Goal: Information Seeking & Learning: Learn about a topic

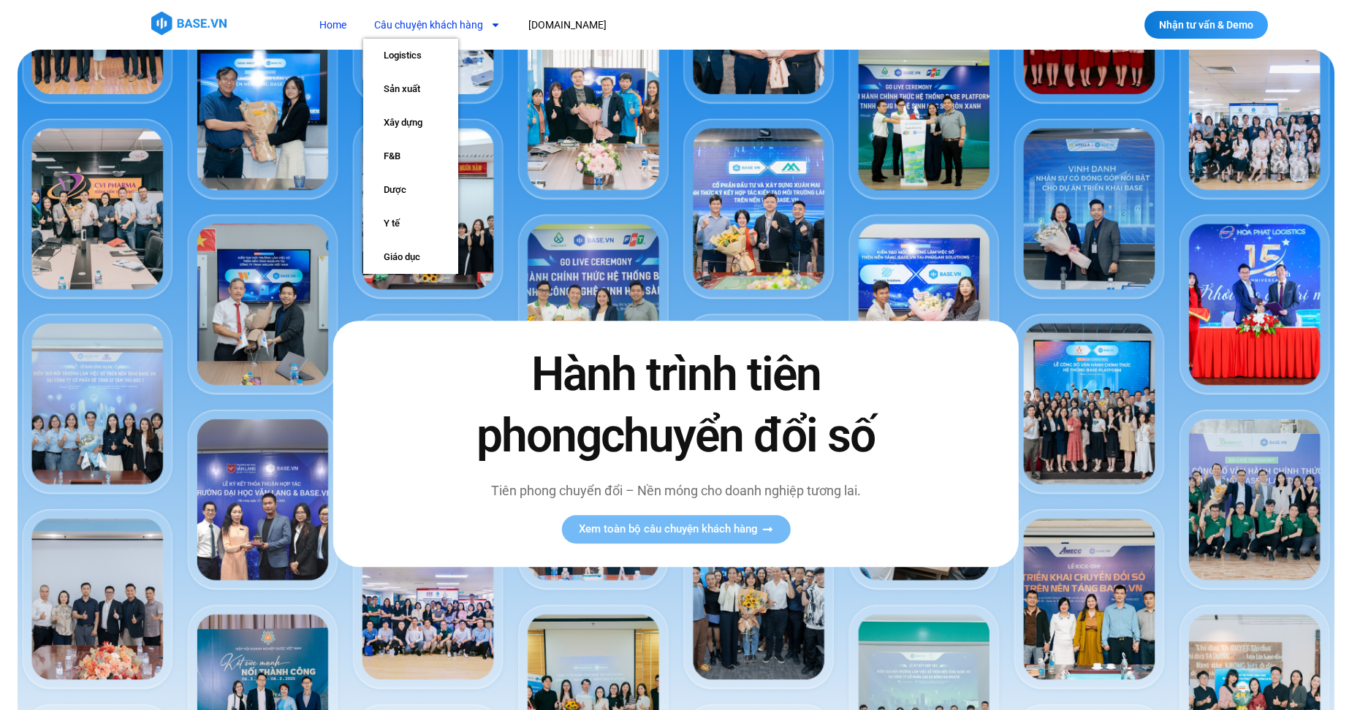
click at [471, 29] on link "Câu chuyện khách hàng" at bounding box center [437, 25] width 148 height 27
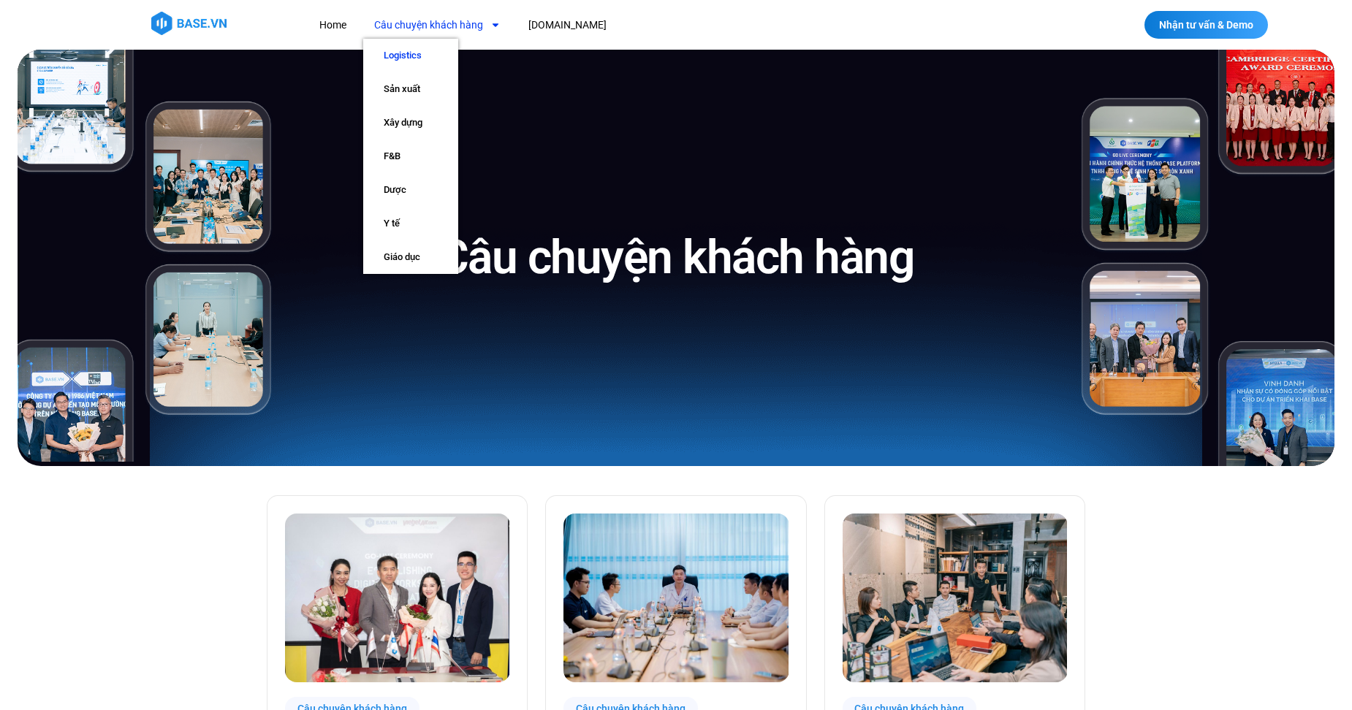
click at [424, 48] on link "Logistics" at bounding box center [410, 56] width 95 height 34
